Goal: Task Accomplishment & Management: Use online tool/utility

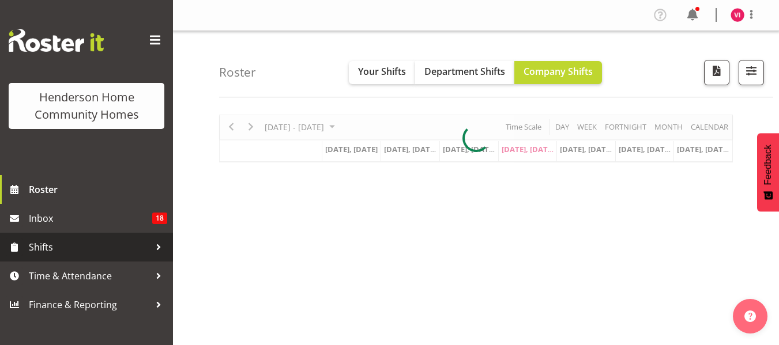
scroll to position [80, 0]
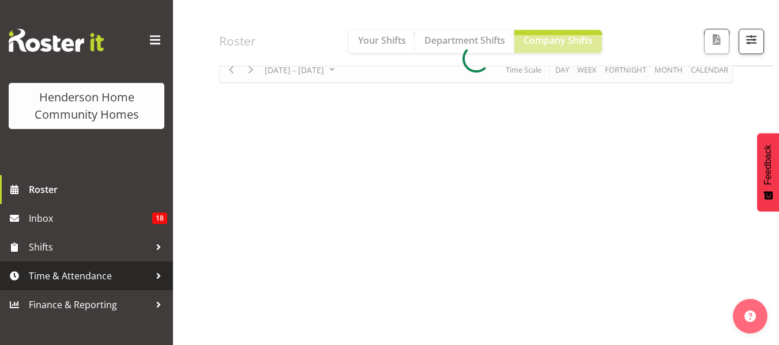
click at [128, 265] on link "Time & Attendance" at bounding box center [86, 276] width 173 height 29
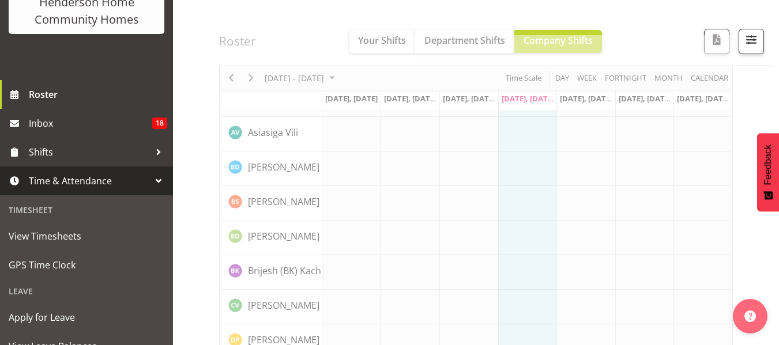
scroll to position [96, 0]
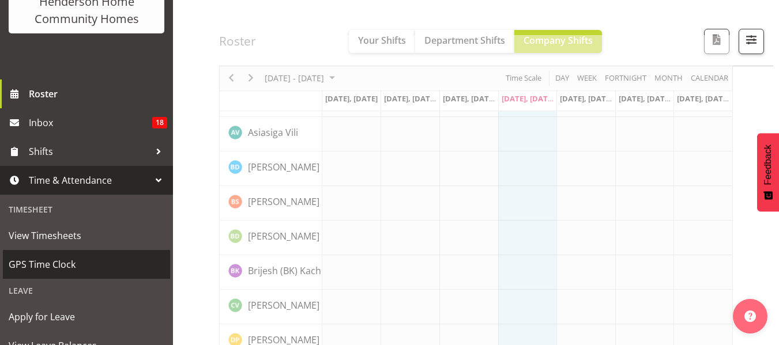
click at [108, 272] on span "GPS Time Clock" at bounding box center [87, 264] width 156 height 17
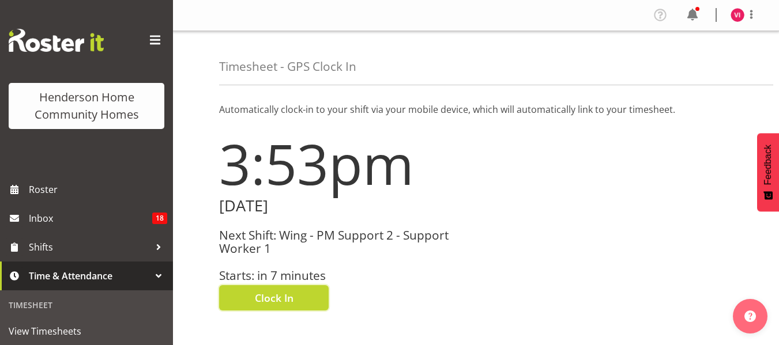
drag, startPoint x: 289, startPoint y: 296, endPoint x: 273, endPoint y: 299, distance: 16.3
click at [273, 299] on span "Clock In" at bounding box center [274, 297] width 39 height 15
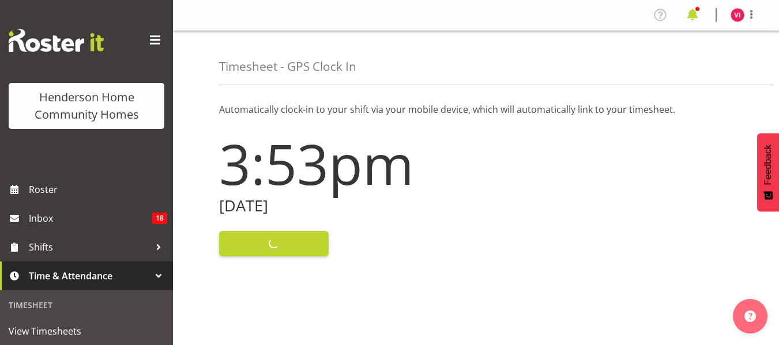
click at [698, 14] on span at bounding box center [692, 15] width 18 height 18
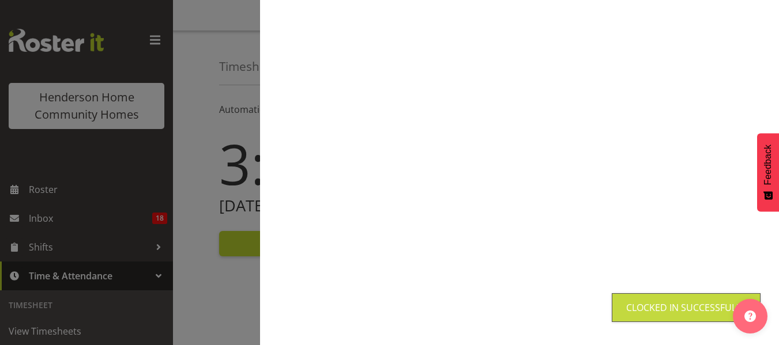
click at [197, 63] on div at bounding box center [389, 172] width 779 height 345
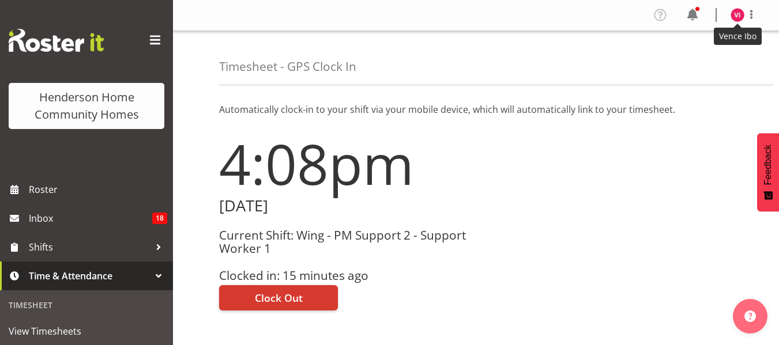
click at [739, 17] on img at bounding box center [737, 15] width 14 height 14
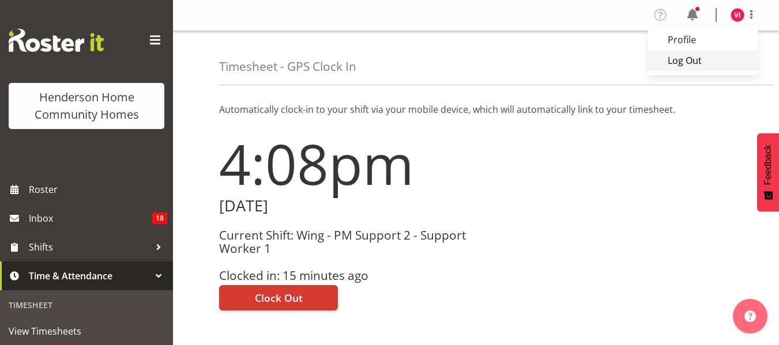
click at [695, 63] on link "Log Out" at bounding box center [702, 60] width 111 height 21
